Goal: Task Accomplishment & Management: Use online tool/utility

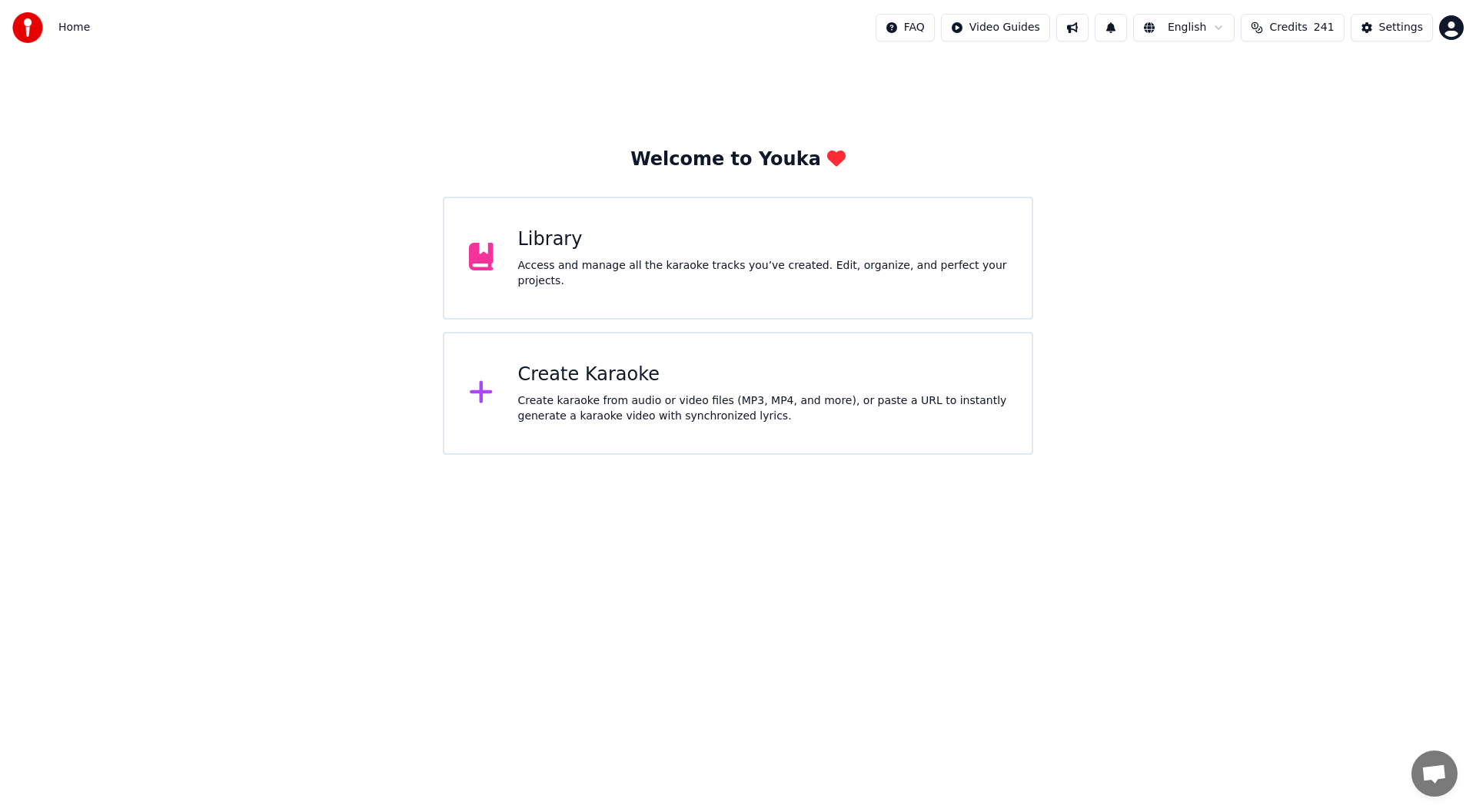
click at [663, 378] on div "Create Karaoke" at bounding box center [762, 375] width 490 height 25
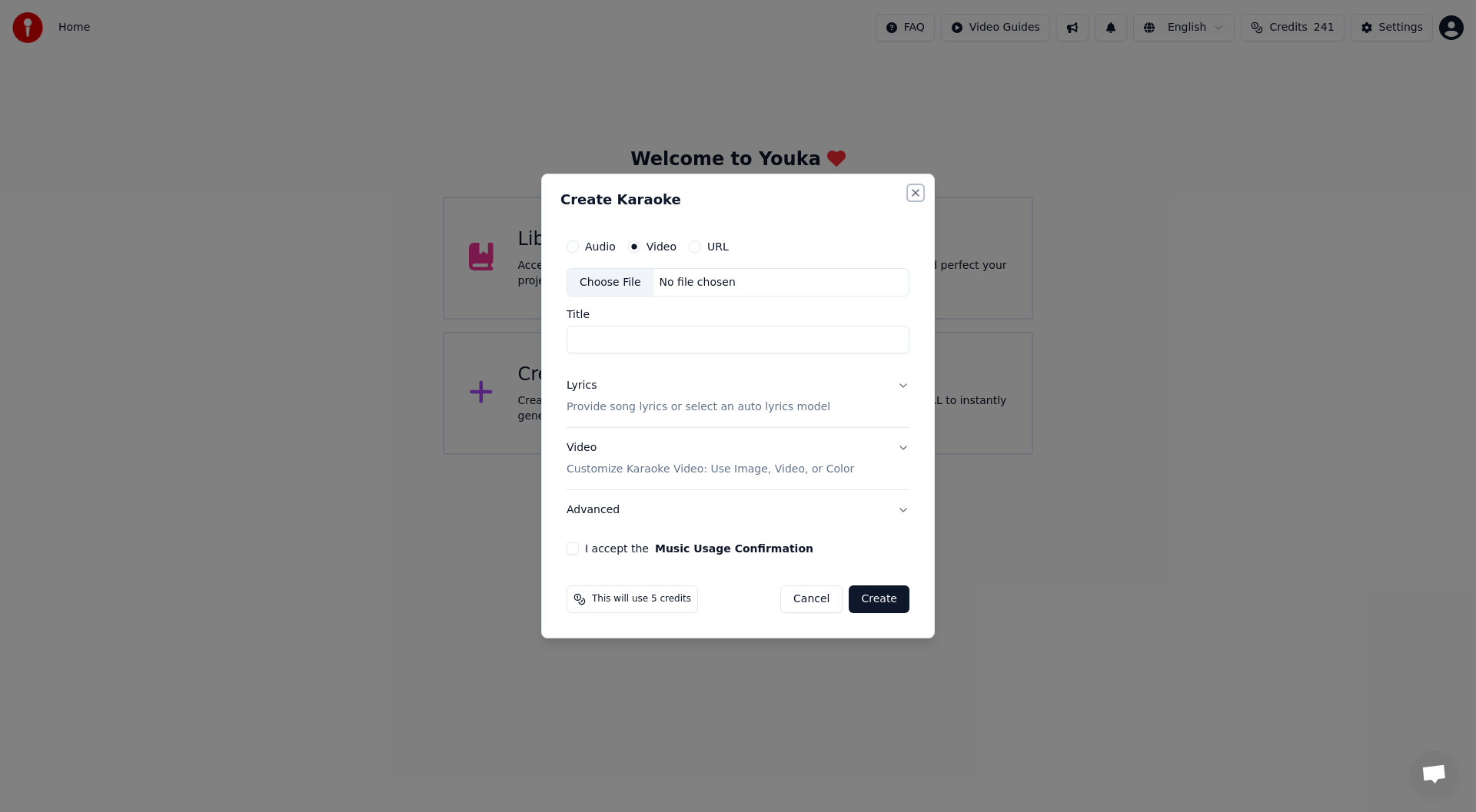
click at [914, 189] on button "Close" at bounding box center [915, 193] width 12 height 12
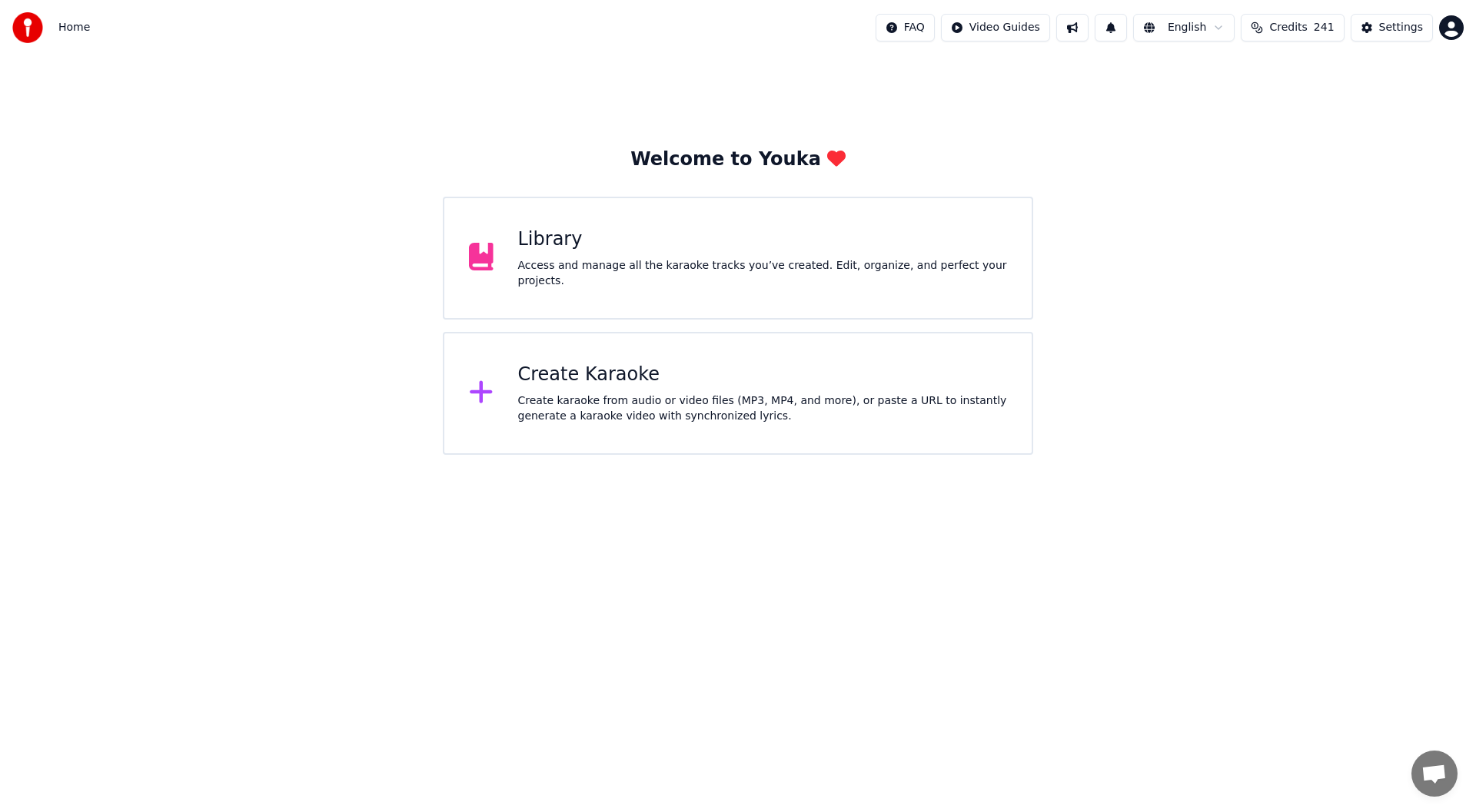
click at [609, 252] on div "Library" at bounding box center [762, 240] width 490 height 25
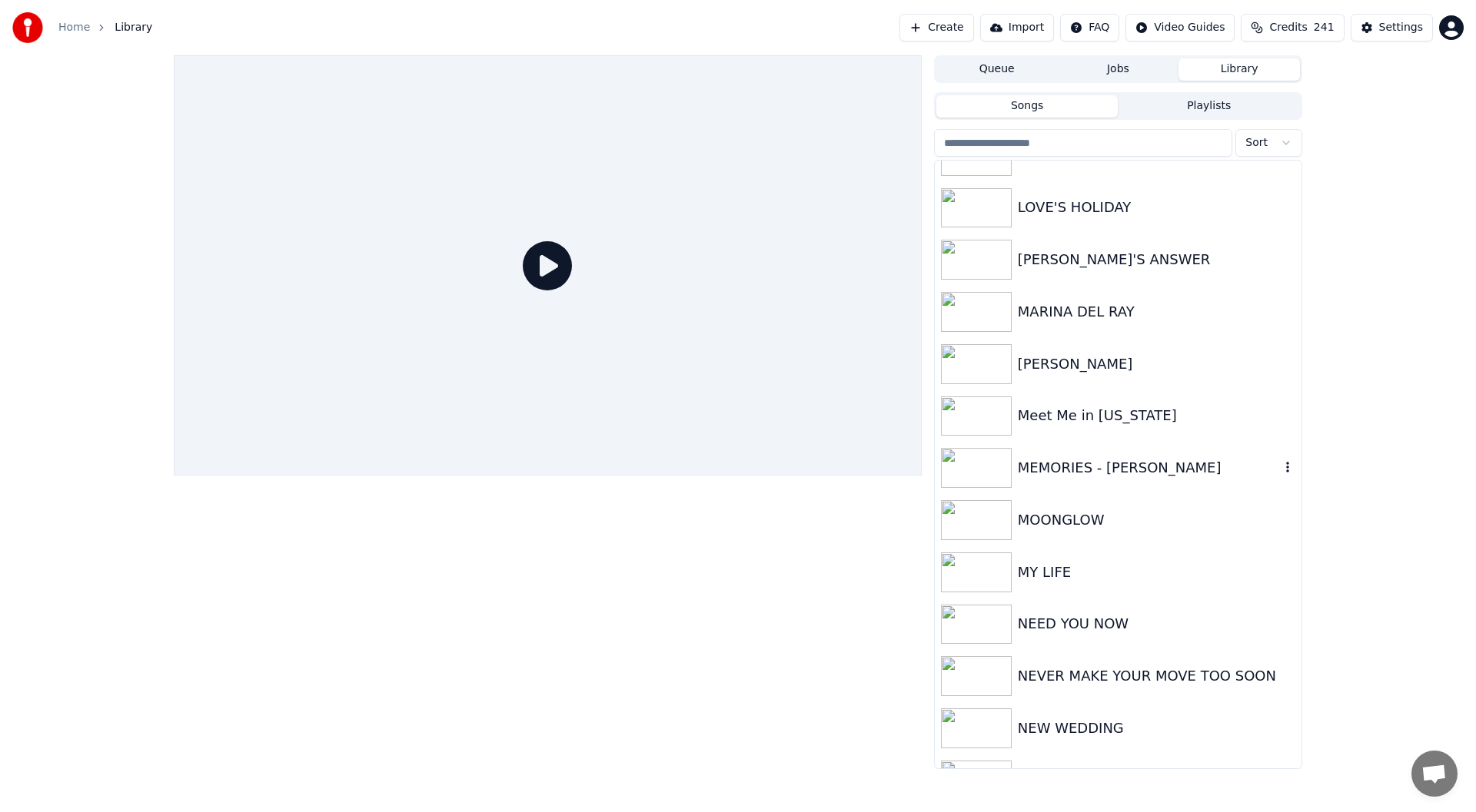
scroll to position [2536, 0]
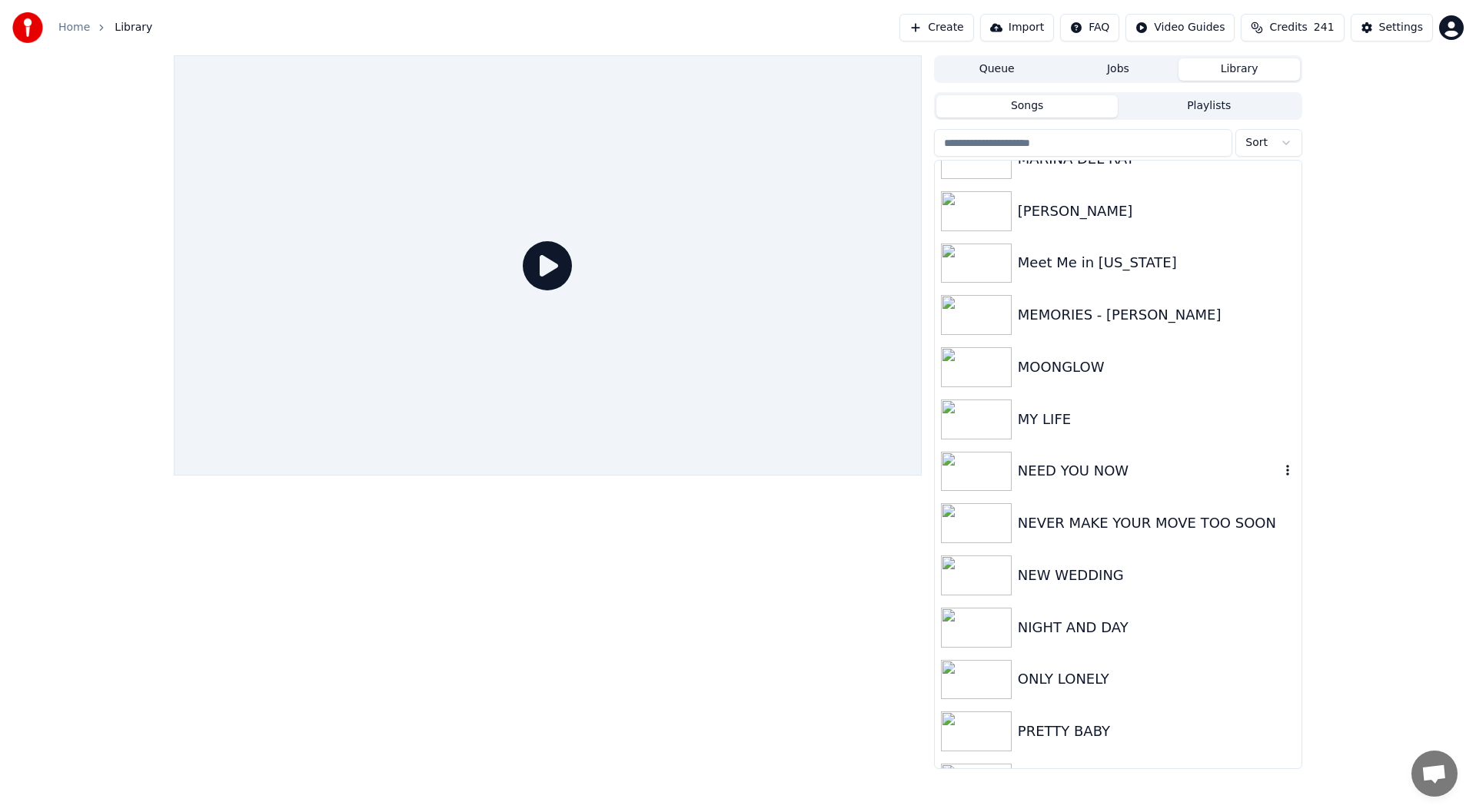
click at [1082, 463] on div "NEED YOU NOW" at bounding box center [1149, 471] width 262 height 22
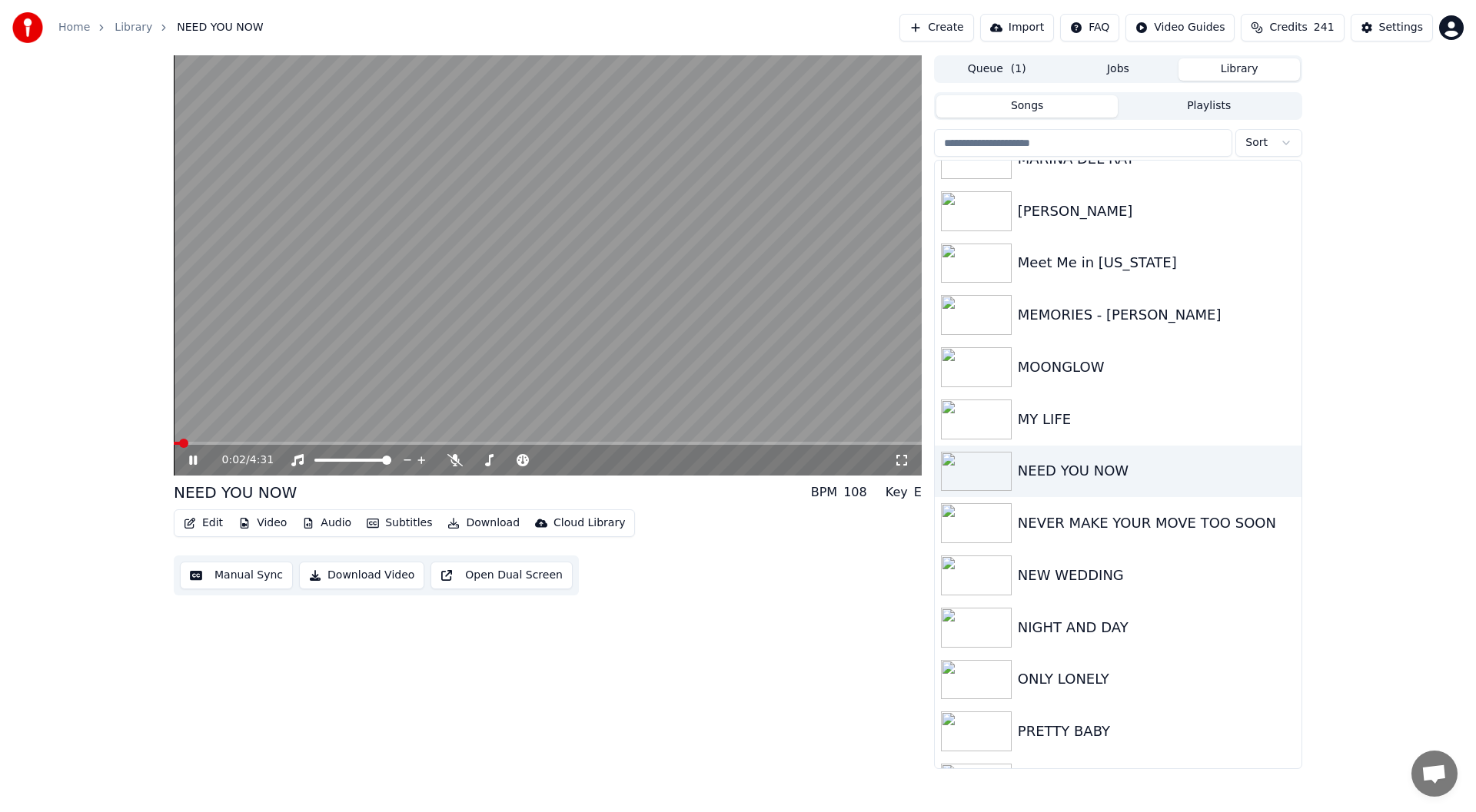
click at [898, 456] on icon at bounding box center [901, 460] width 11 height 11
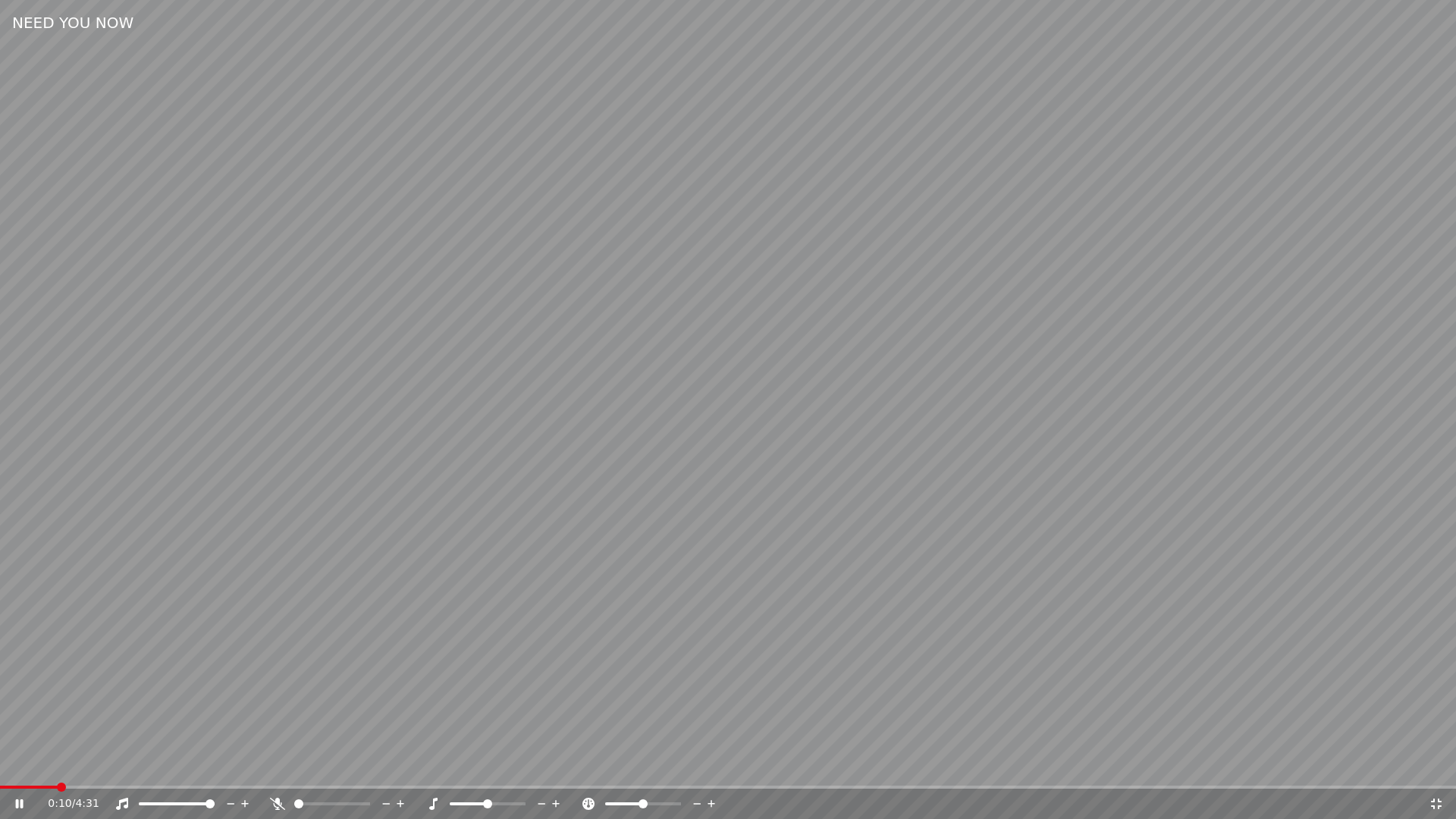
click at [278, 801] on icon at bounding box center [277, 804] width 15 height 12
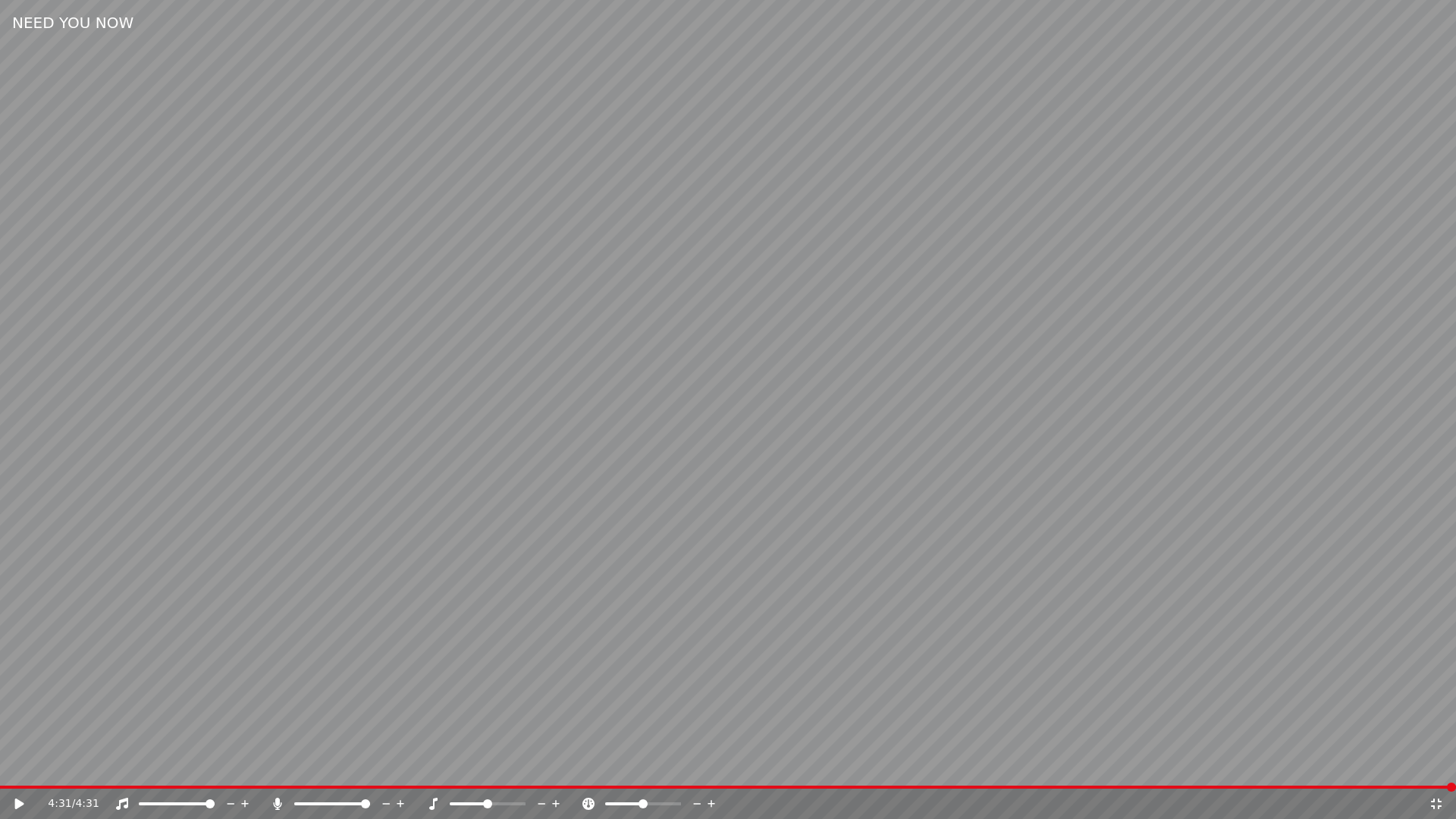
click at [1438, 799] on icon at bounding box center [1436, 804] width 11 height 11
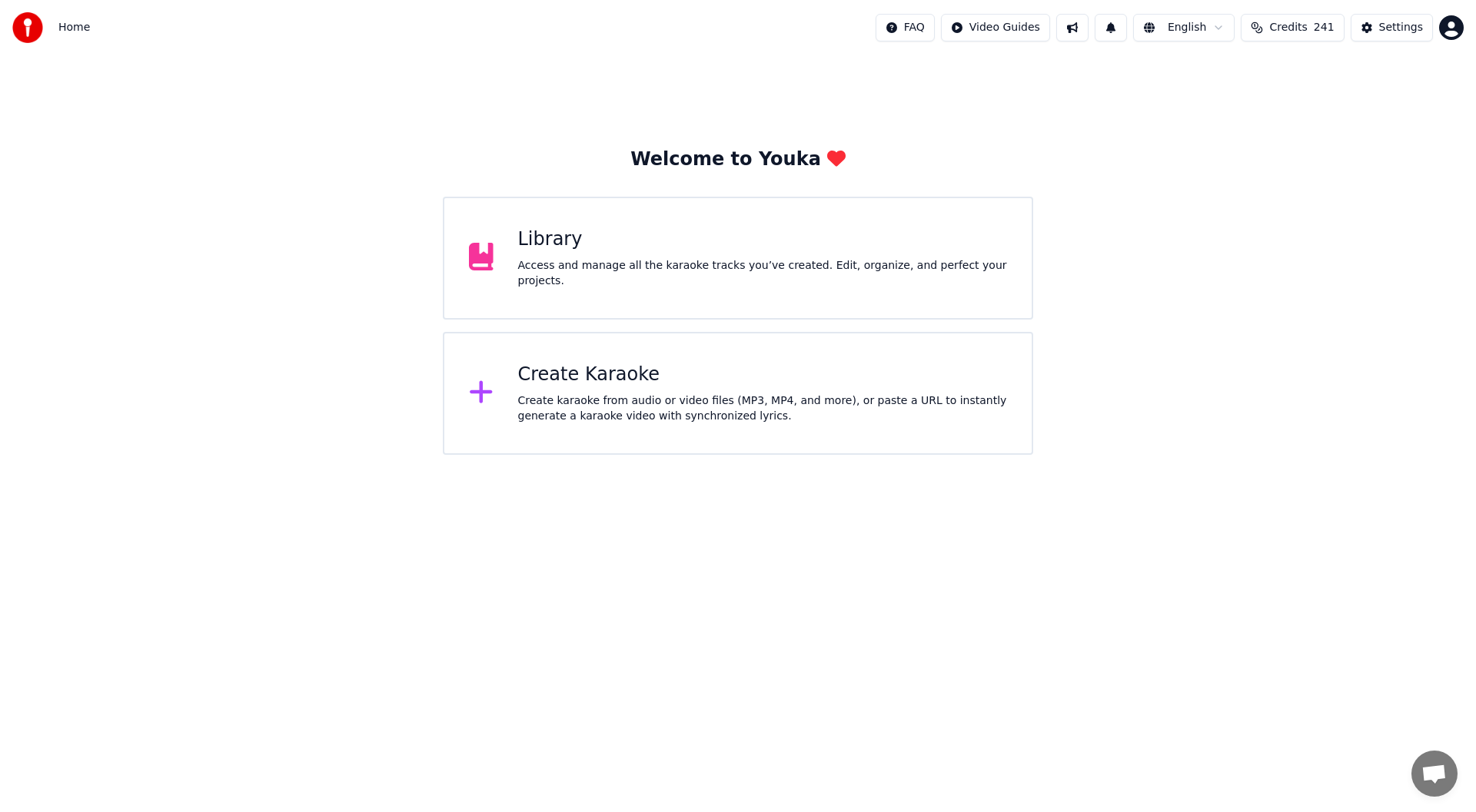
click at [658, 261] on div "Library Access and manage all the karaoke tracks you’ve created. Edit, organize…" at bounding box center [762, 258] width 490 height 61
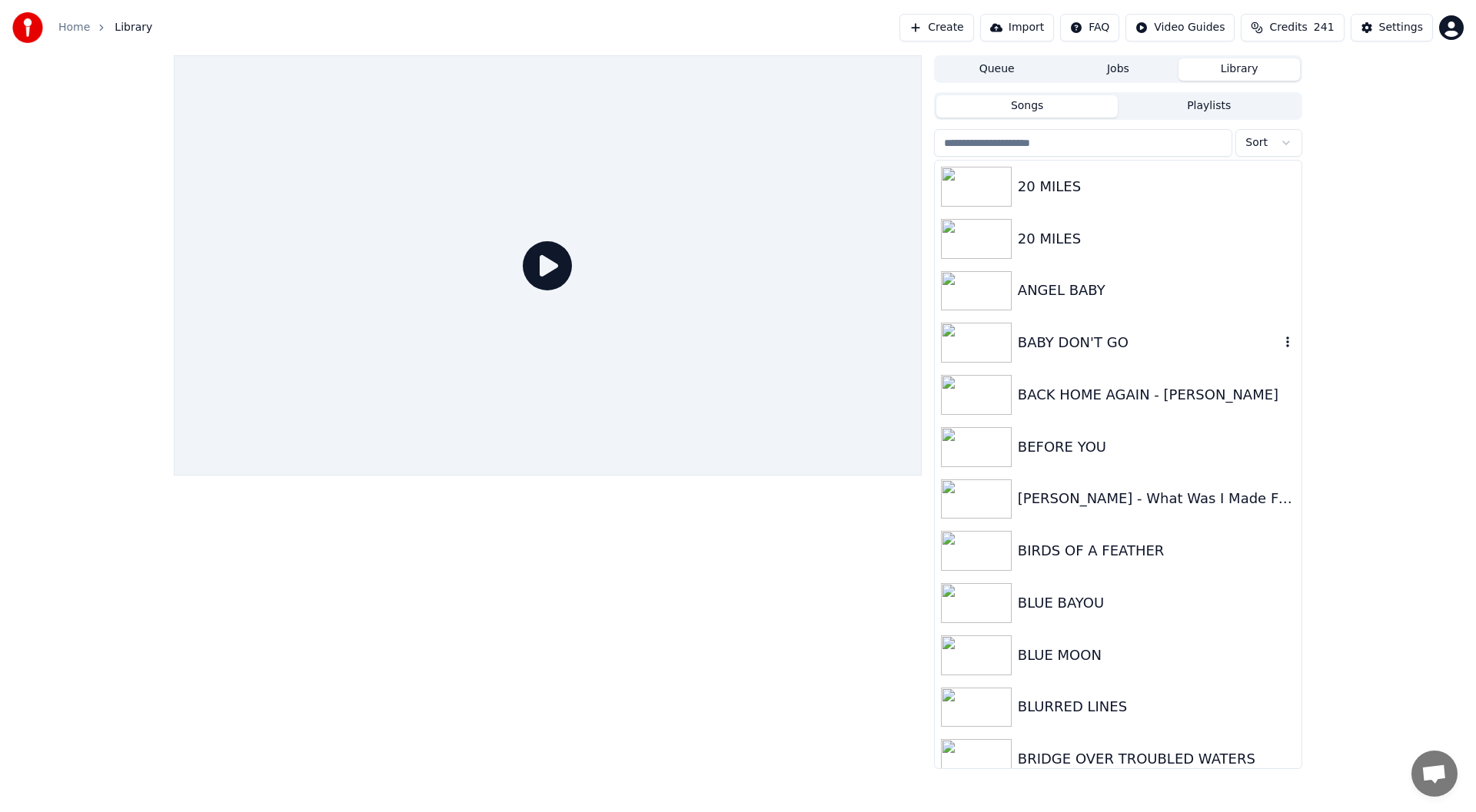
click at [1097, 331] on div "BABY DON'T GO" at bounding box center [1118, 342] width 366 height 52
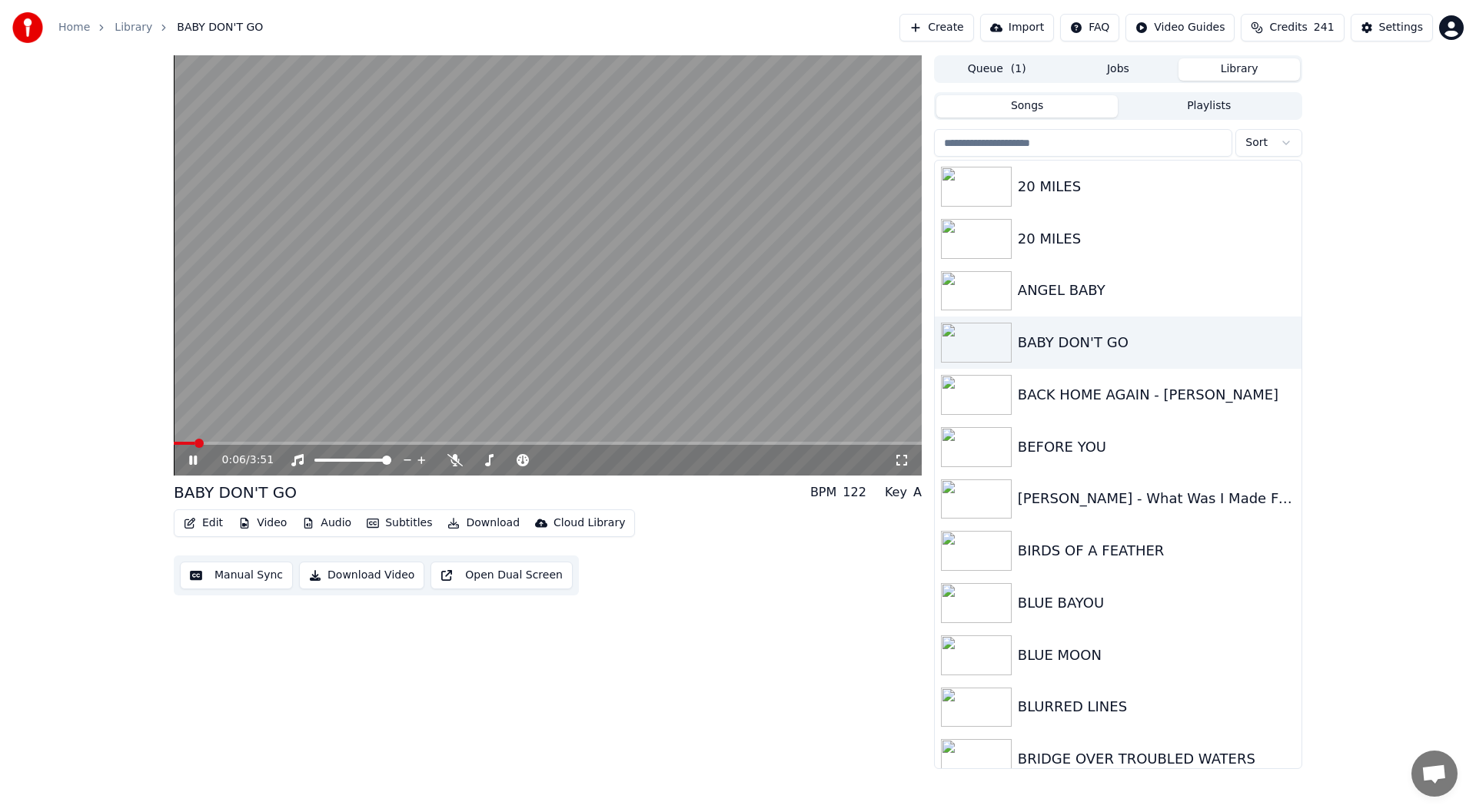
click at [207, 522] on button "Edit" at bounding box center [203, 523] width 51 height 22
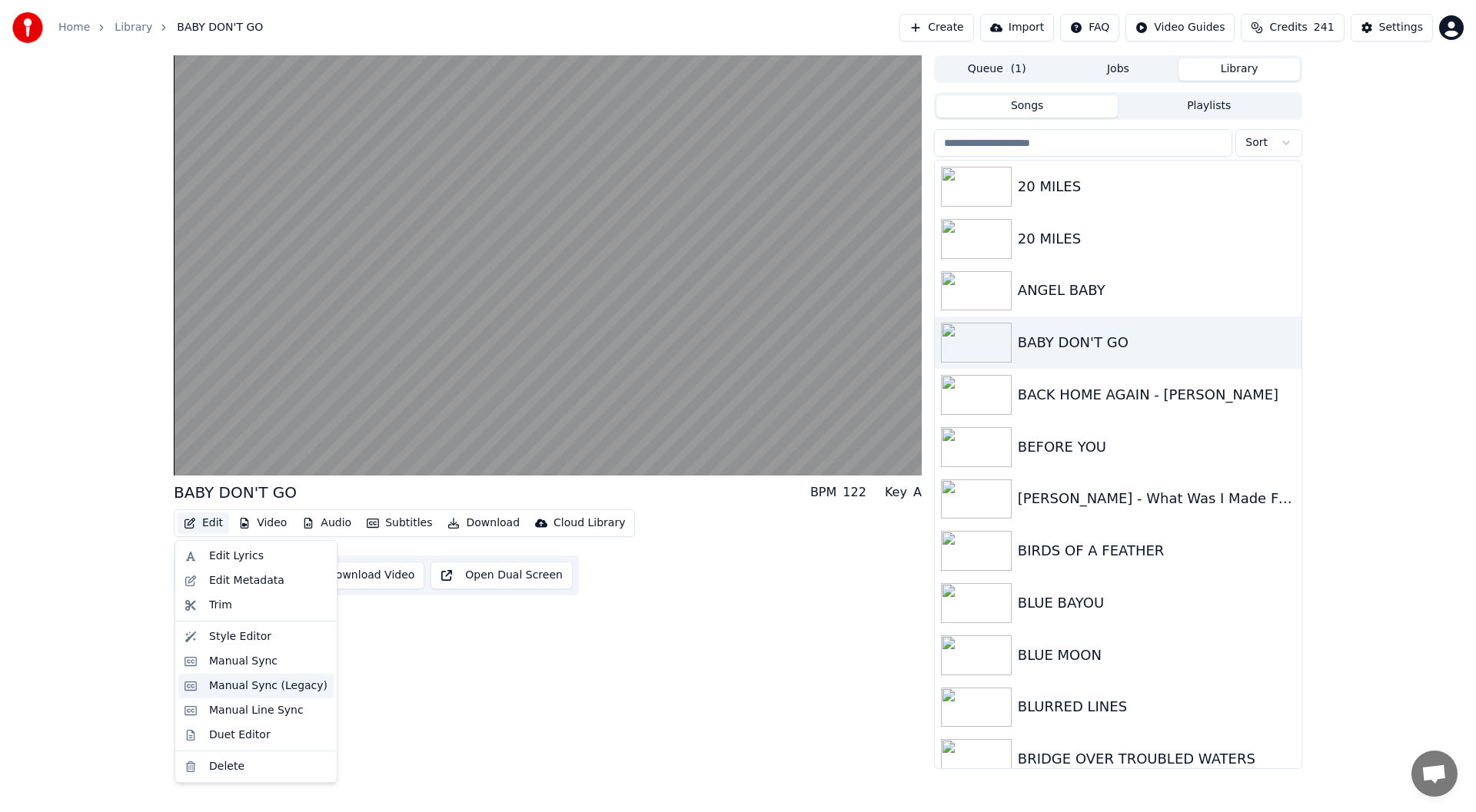
click at [263, 686] on div "Manual Sync (Legacy)" at bounding box center [268, 686] width 118 height 16
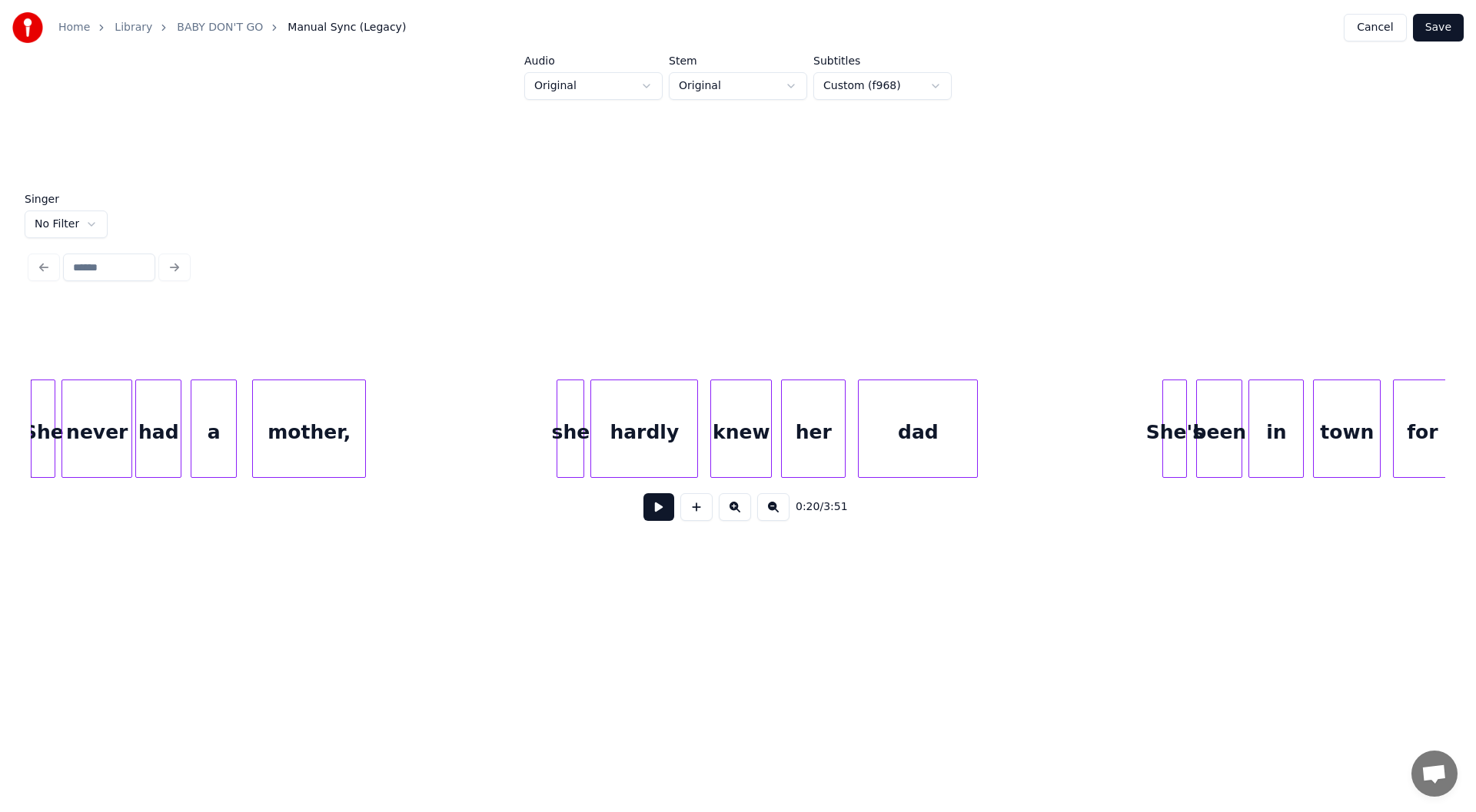
scroll to position [0, 2067]
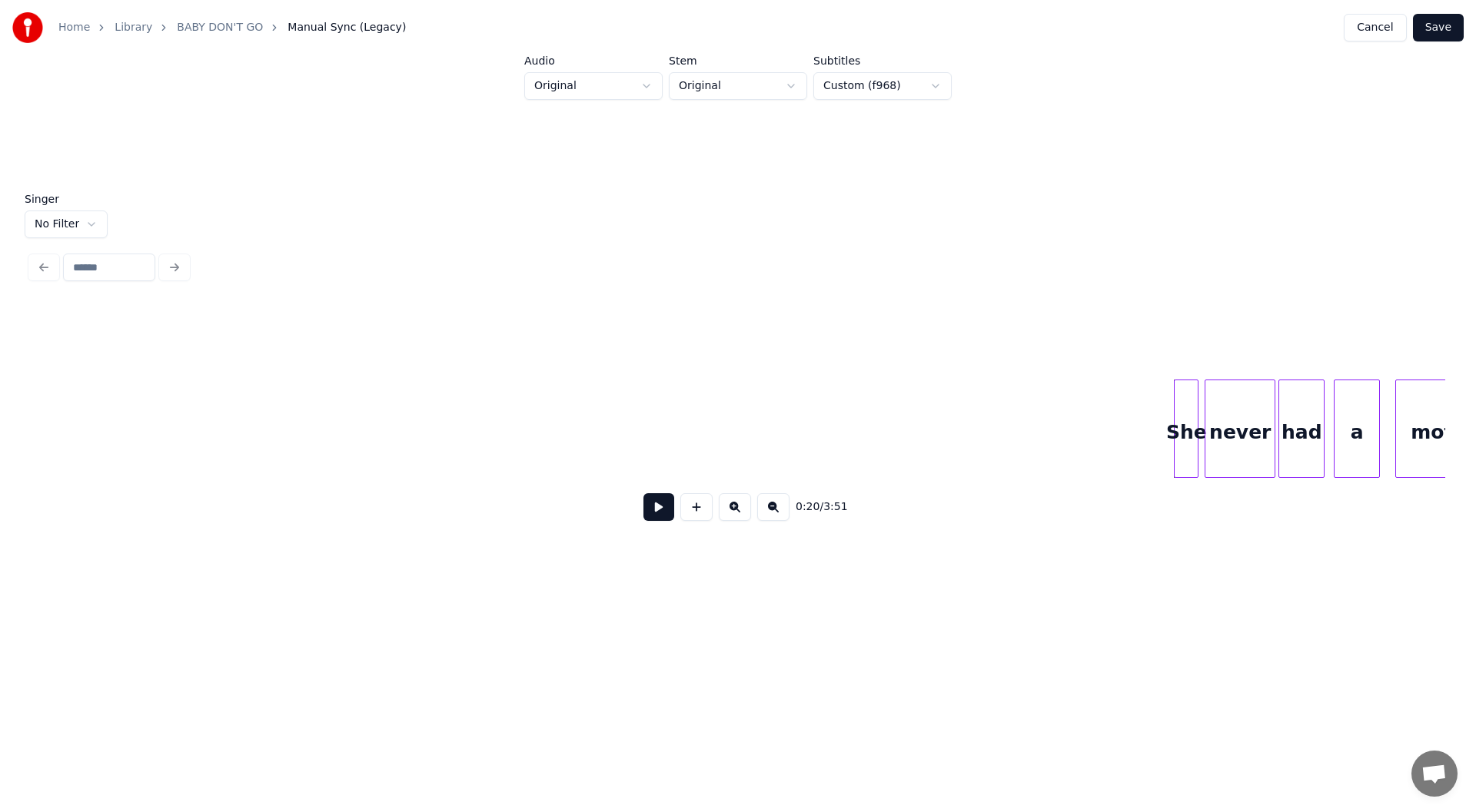
click at [662, 505] on button at bounding box center [659, 507] width 31 height 28
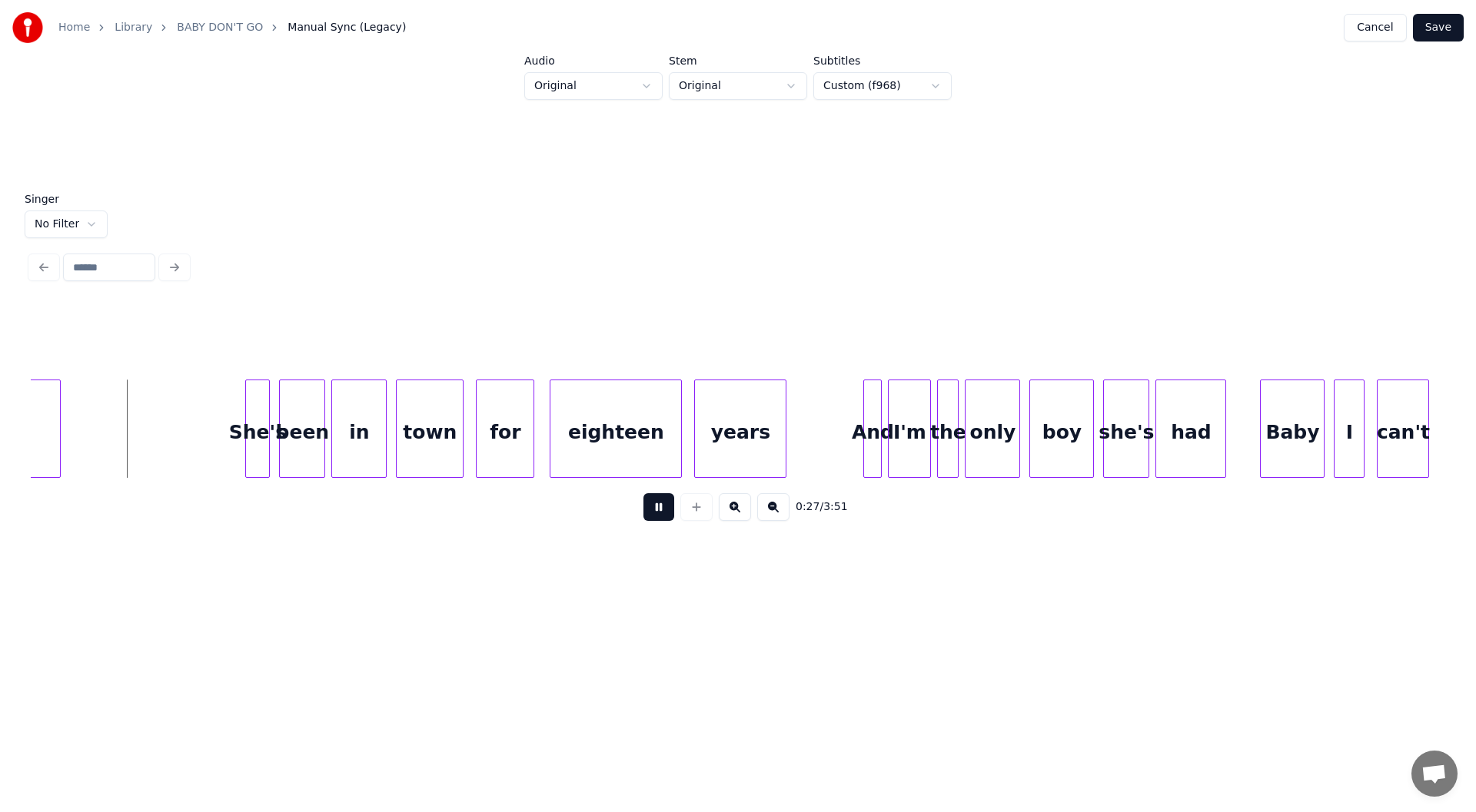
scroll to position [0, 4188]
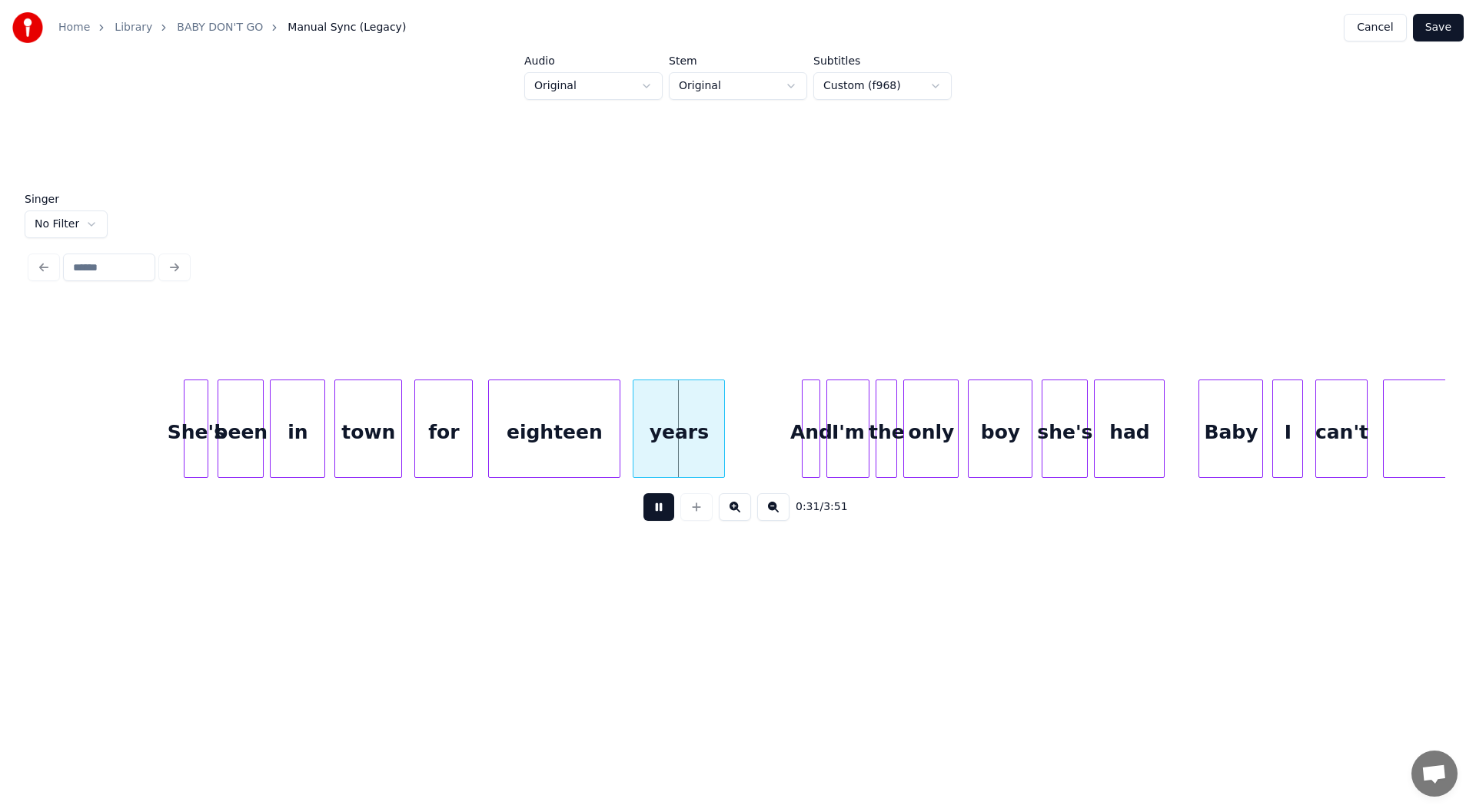
click at [656, 507] on button at bounding box center [659, 507] width 31 height 28
click at [718, 433] on div at bounding box center [719, 429] width 5 height 97
click at [655, 512] on button at bounding box center [659, 507] width 31 height 28
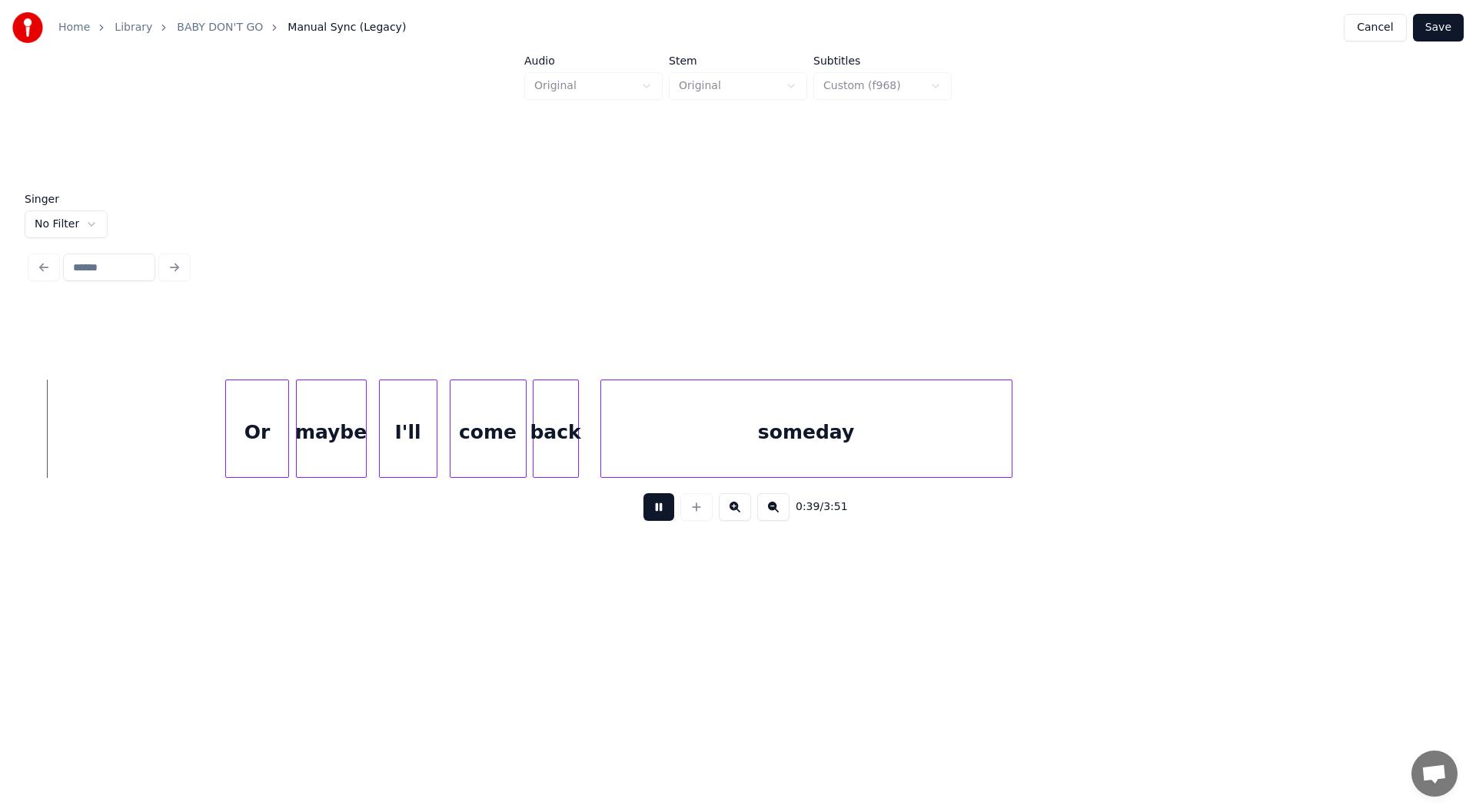
scroll to position [0, 6130]
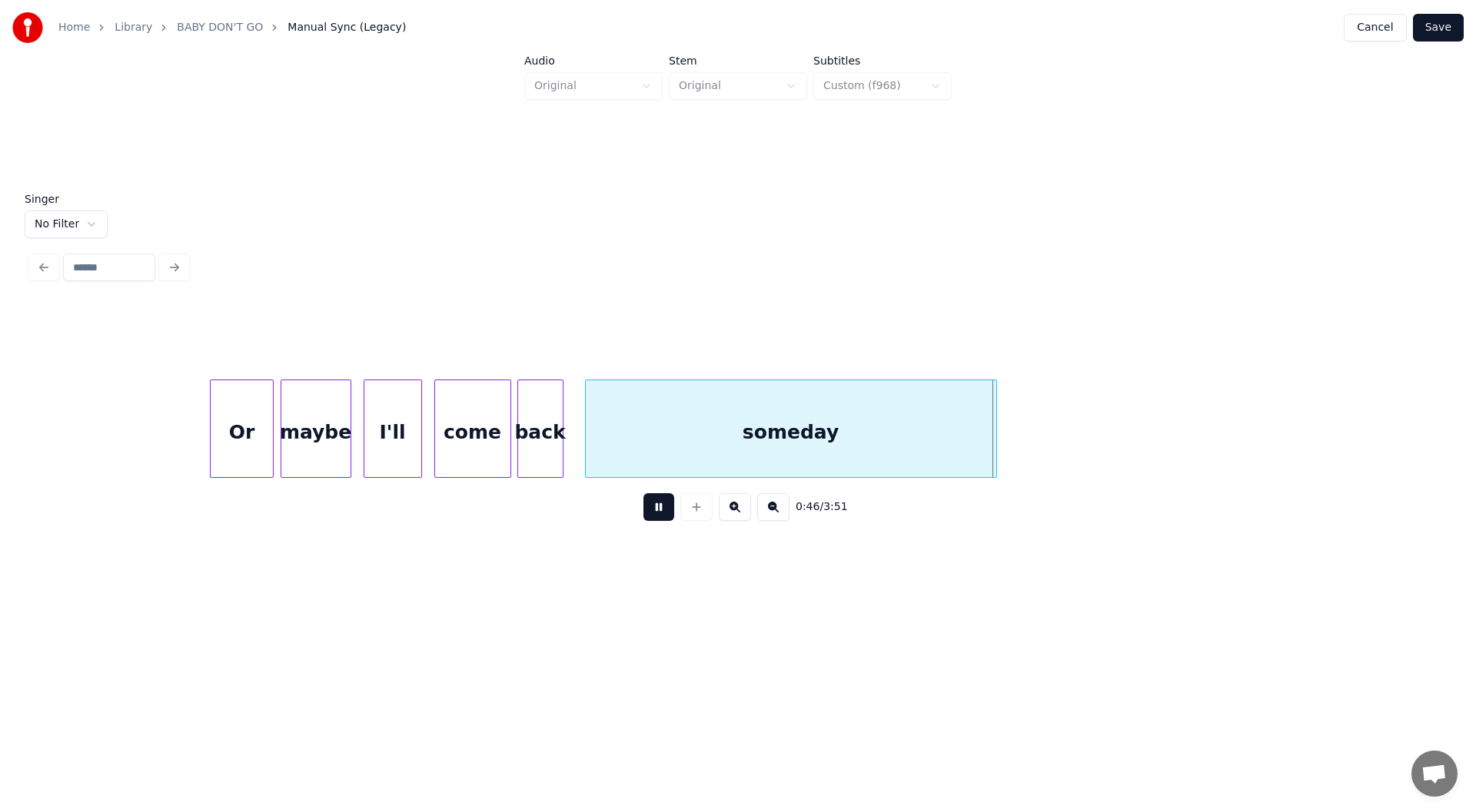
click at [662, 515] on button at bounding box center [659, 507] width 31 height 28
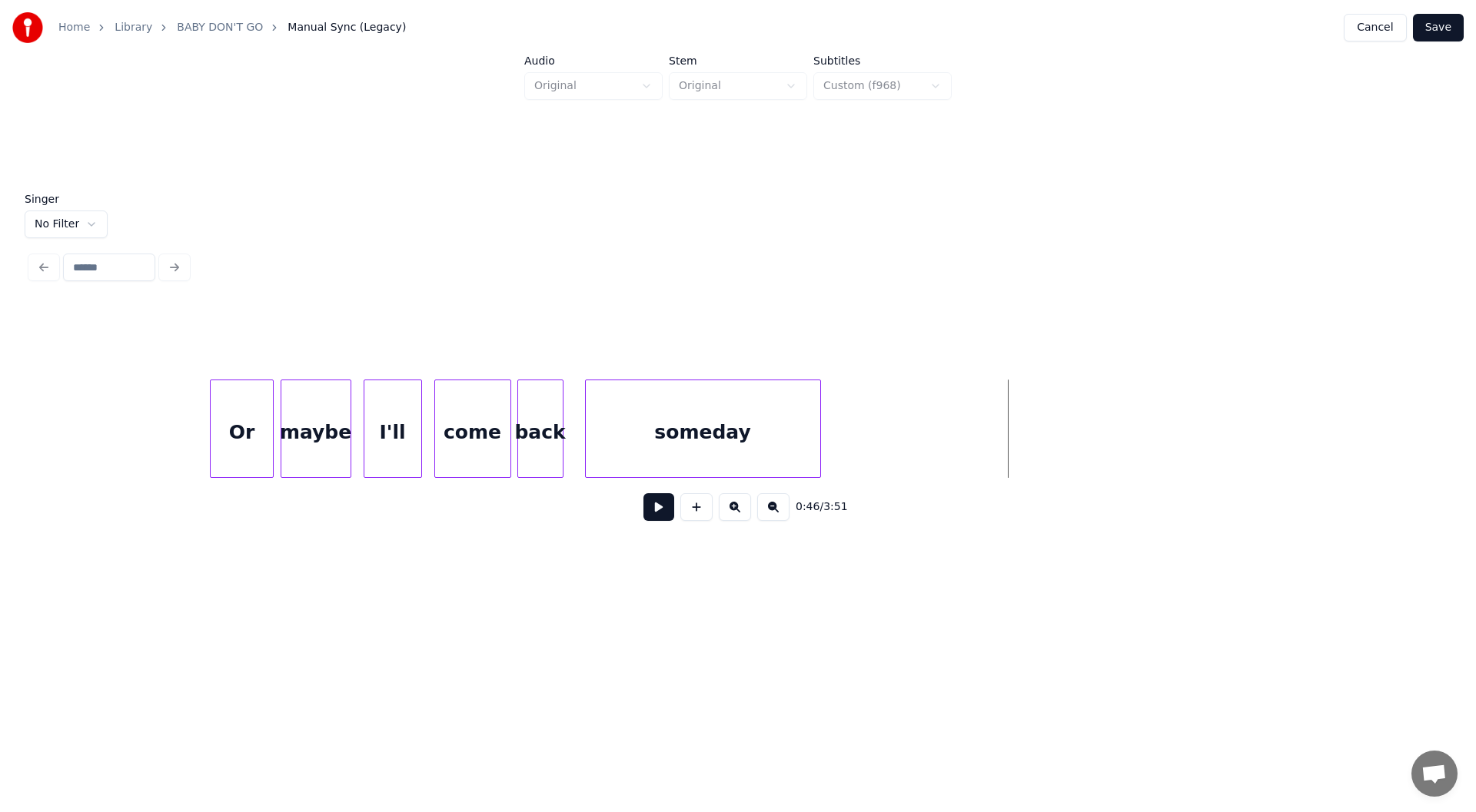
click at [816, 445] on div at bounding box center [818, 429] width 5 height 97
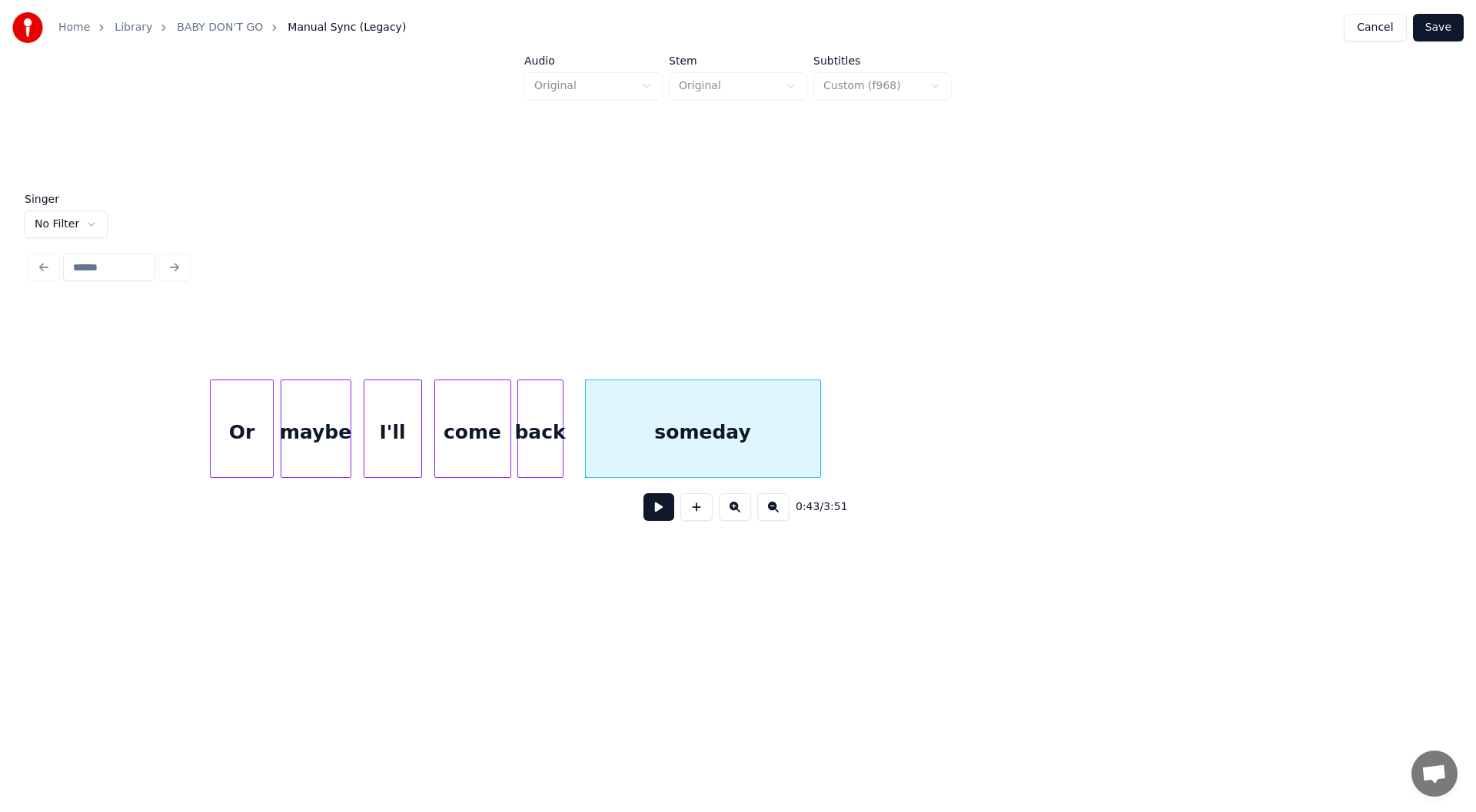
click at [305, 422] on div "maybe" at bounding box center [315, 432] width 69 height 105
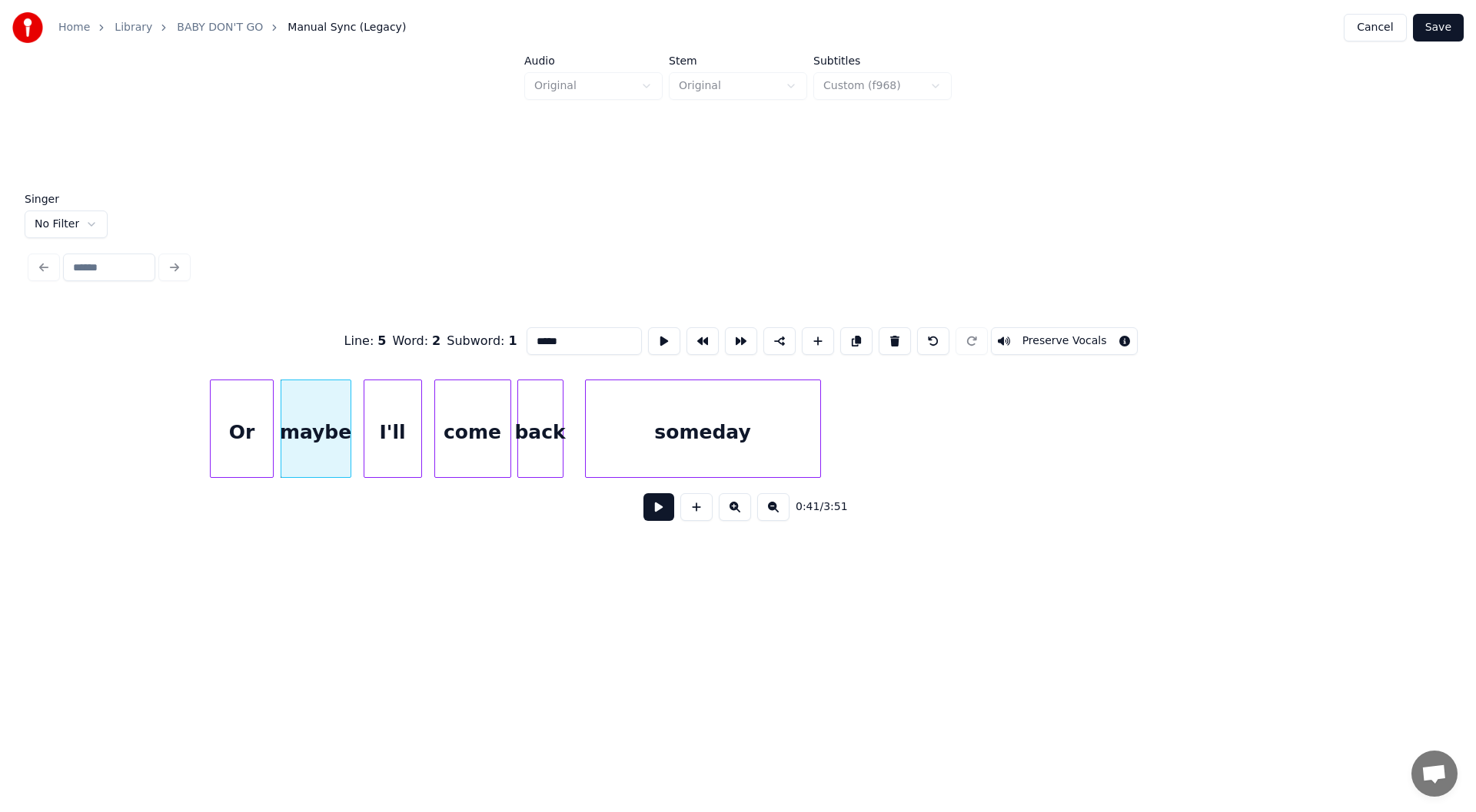
click at [653, 505] on button at bounding box center [659, 507] width 31 height 28
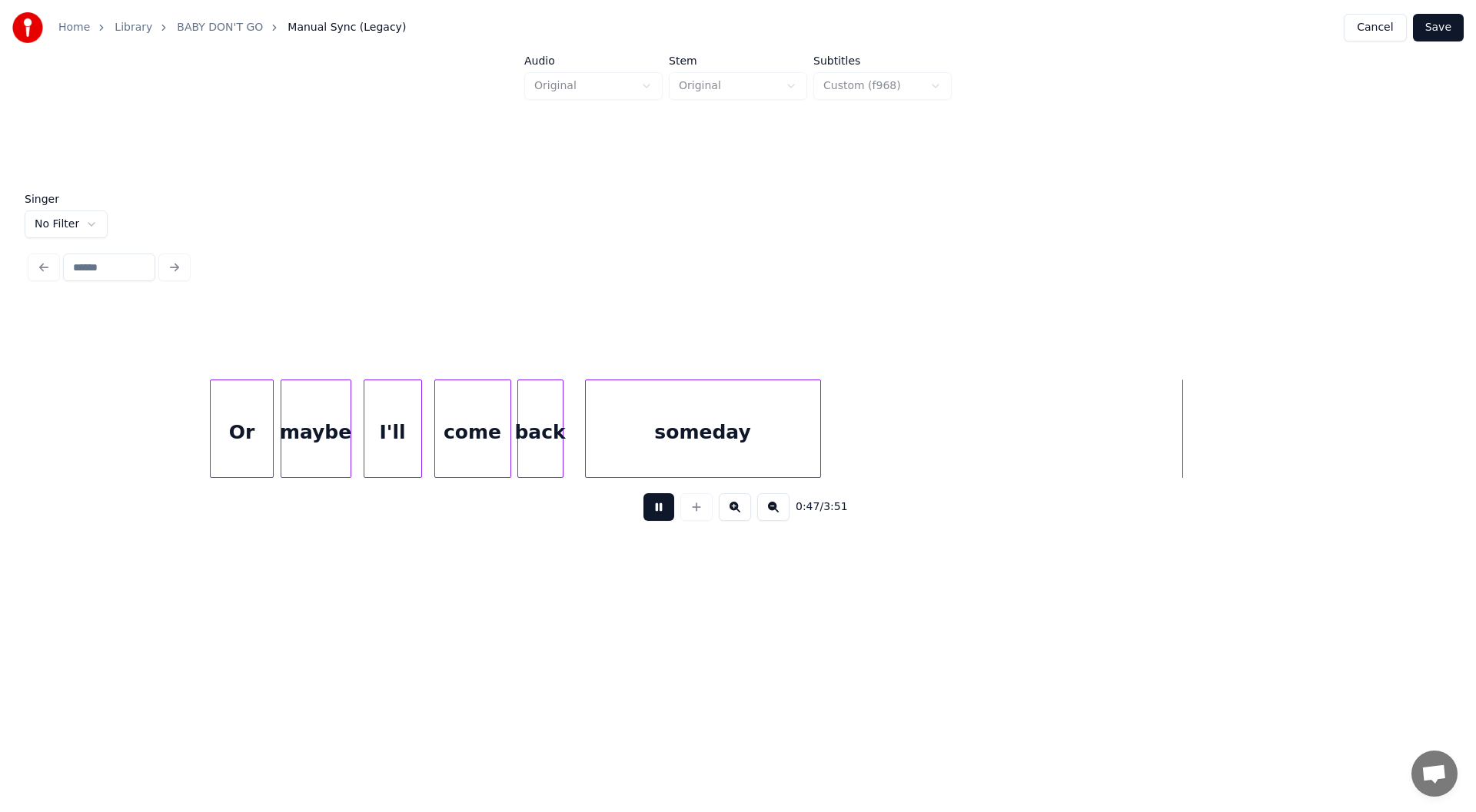
click at [658, 511] on button at bounding box center [659, 507] width 31 height 28
click at [1025, 442] on div at bounding box center [1024, 429] width 5 height 97
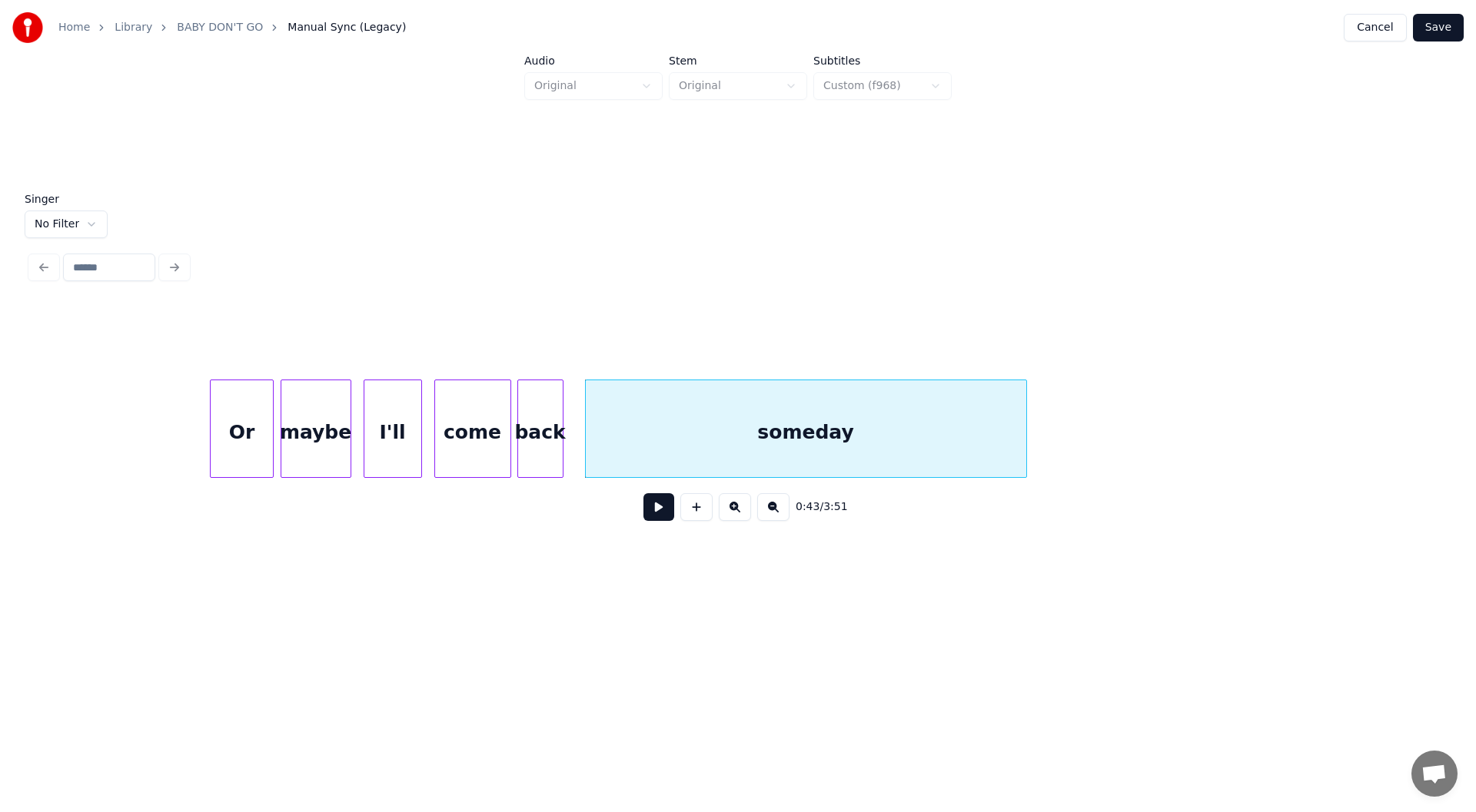
drag, startPoint x: 655, startPoint y: 512, endPoint x: 658, endPoint y: 519, distance: 7.6
click at [655, 512] on button at bounding box center [659, 507] width 31 height 28
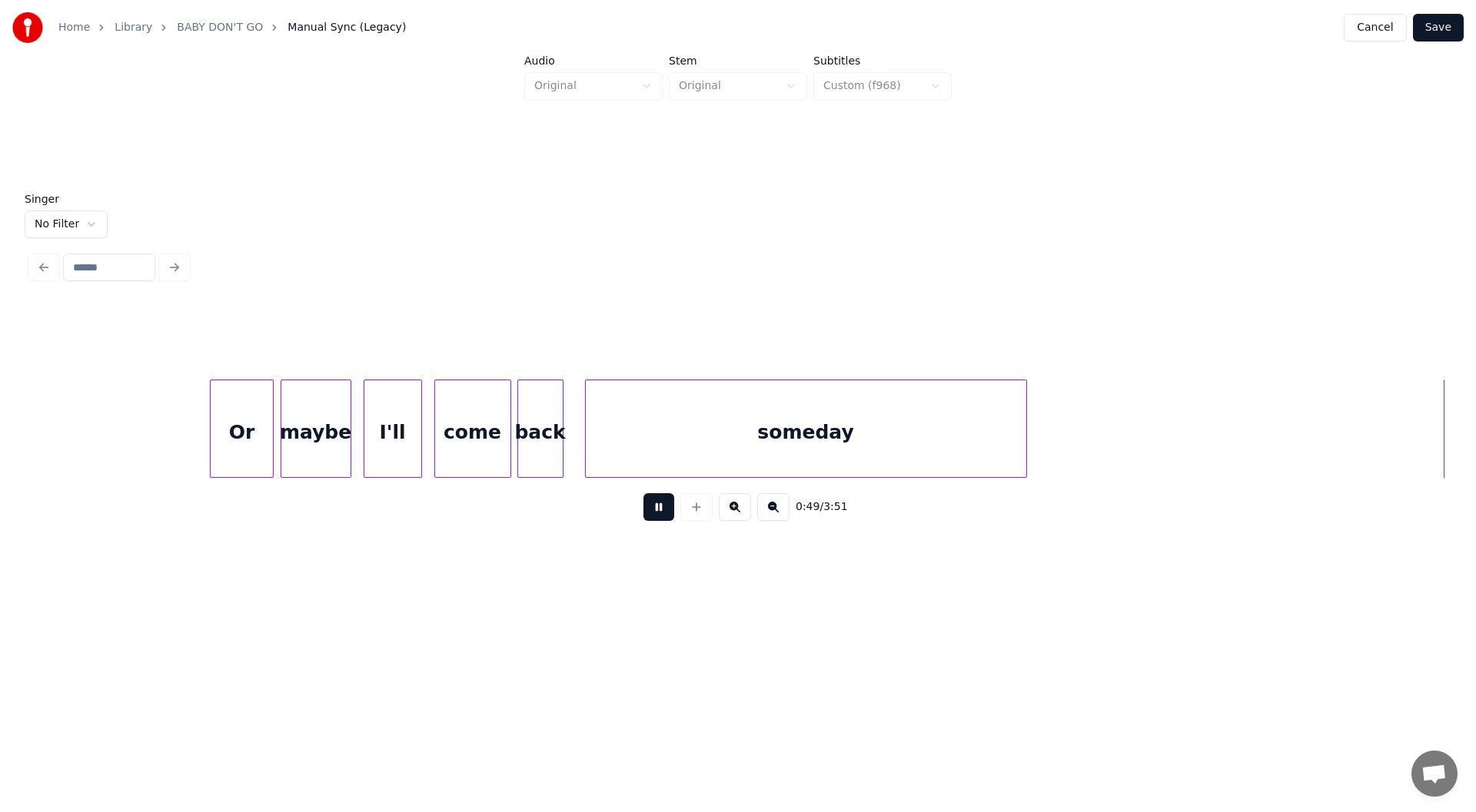
scroll to position [0, 7545]
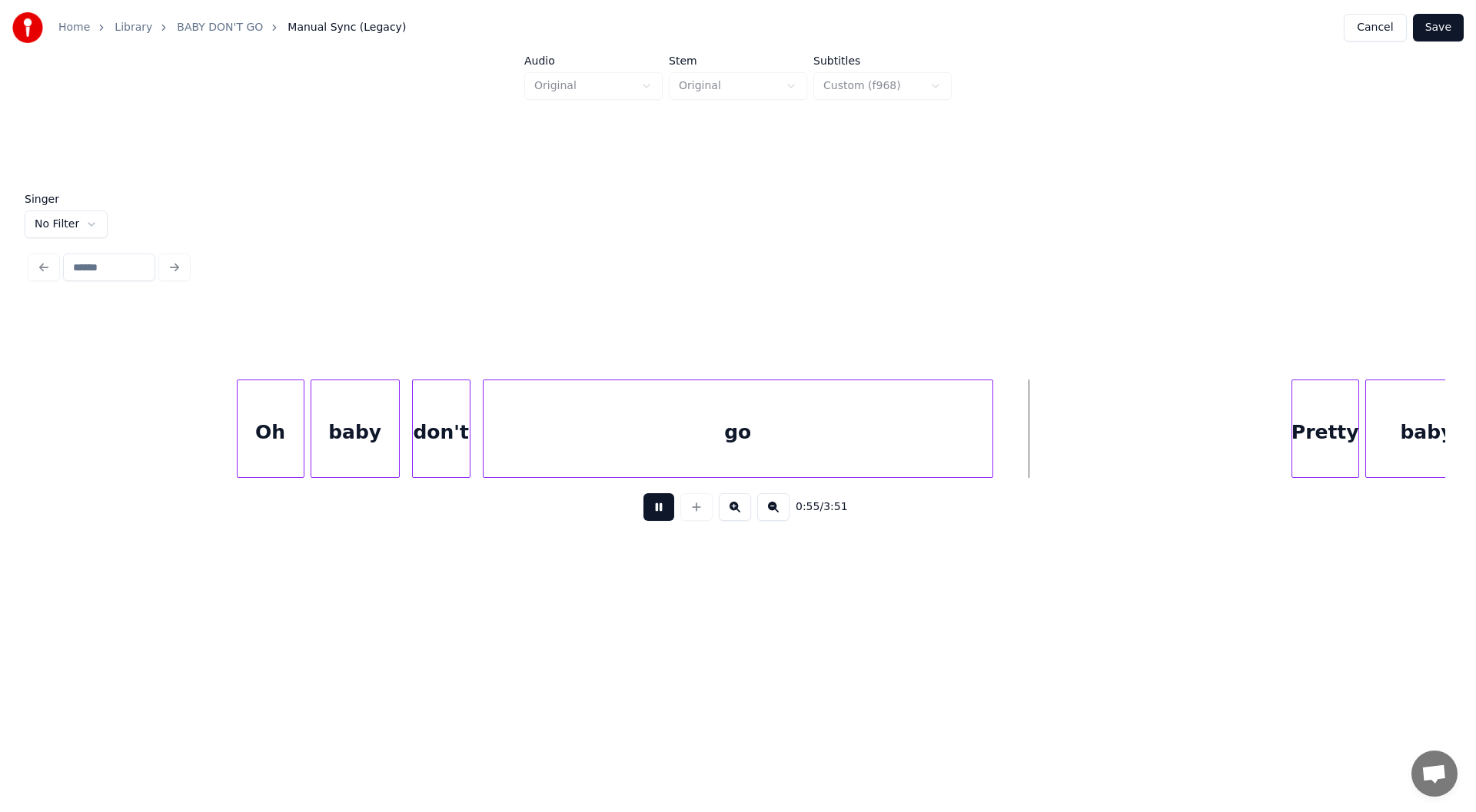
click at [655, 508] on button at bounding box center [659, 507] width 31 height 28
click at [1432, 29] on button "Save" at bounding box center [1437, 28] width 50 height 28
